Goal: Task Accomplishment & Management: Use online tool/utility

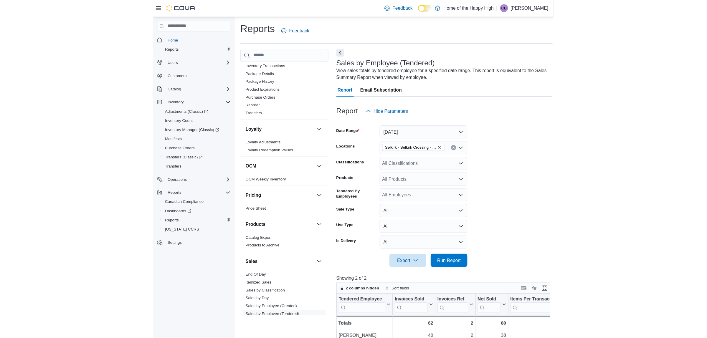
scroll to position [258, 0]
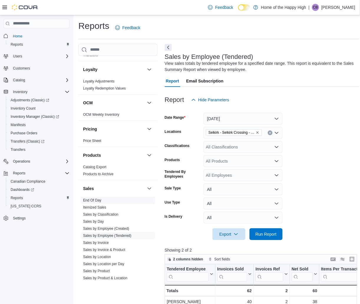
click at [96, 200] on link "End Of Day" at bounding box center [92, 200] width 18 height 4
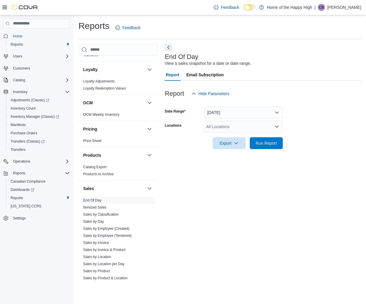
click at [228, 125] on div "All Locations" at bounding box center [243, 127] width 79 height 12
type input "****"
click at [243, 136] on span "Selkirk - Selkirk Crossing - Fire & Flower" at bounding box center [265, 137] width 74 height 6
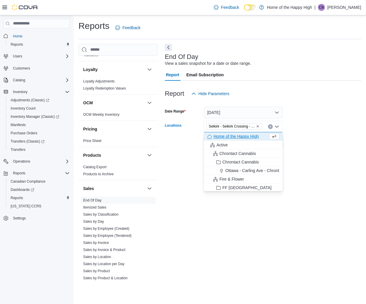
click at [288, 219] on div "End Of Day View a sales snapshot for a date or date range. Report Email Subscri…" at bounding box center [263, 164] width 196 height 240
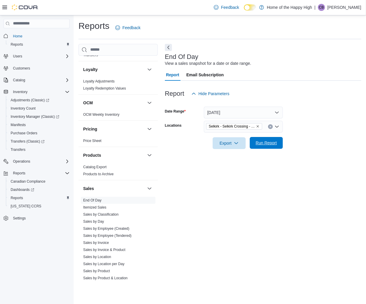
click at [266, 141] on span "Run Report" at bounding box center [266, 143] width 21 height 6
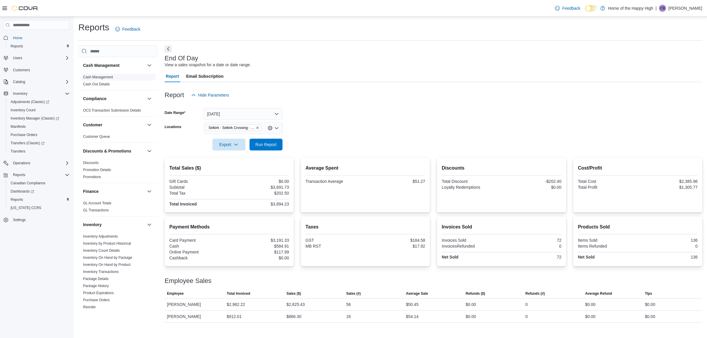
click at [106, 74] on span "Cash Management" at bounding box center [118, 77] width 75 height 7
click at [98, 77] on link "Cash Management" at bounding box center [98, 77] width 30 height 4
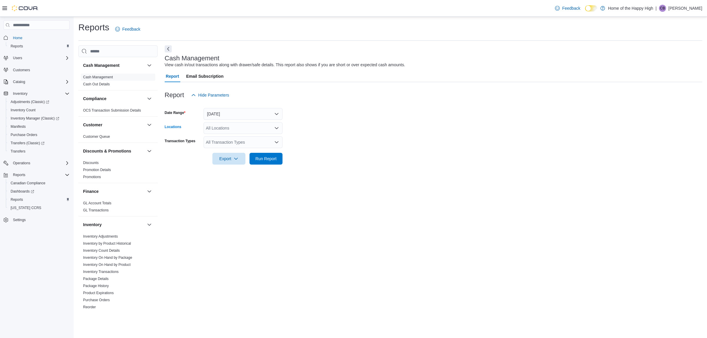
click at [247, 131] on div "All Locations" at bounding box center [243, 128] width 79 height 12
type input "****"
click at [259, 135] on span "Selkirk - Selkirk Crossing - Fire & Flower" at bounding box center [265, 138] width 74 height 6
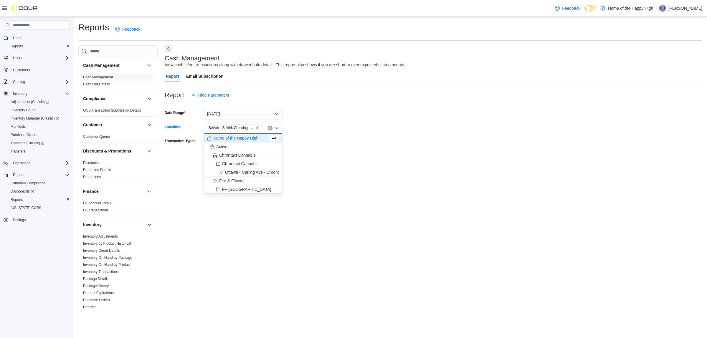
click at [351, 141] on form "Date Range [DATE] Locations [GEOGRAPHIC_DATA] - [GEOGRAPHIC_DATA] Crossing - Fi…" at bounding box center [434, 133] width 538 height 64
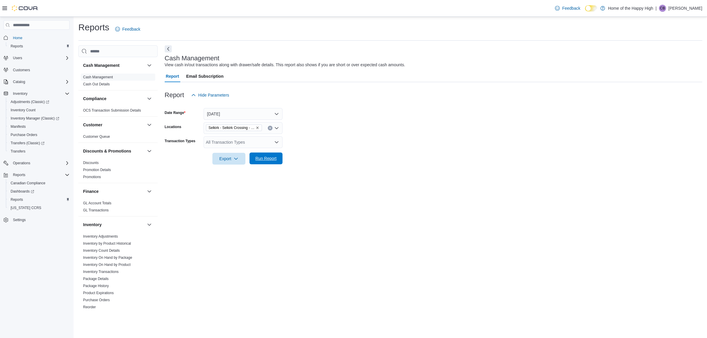
click at [266, 155] on span "Run Report" at bounding box center [266, 159] width 26 height 12
